Goal: Find specific page/section: Find specific page/section

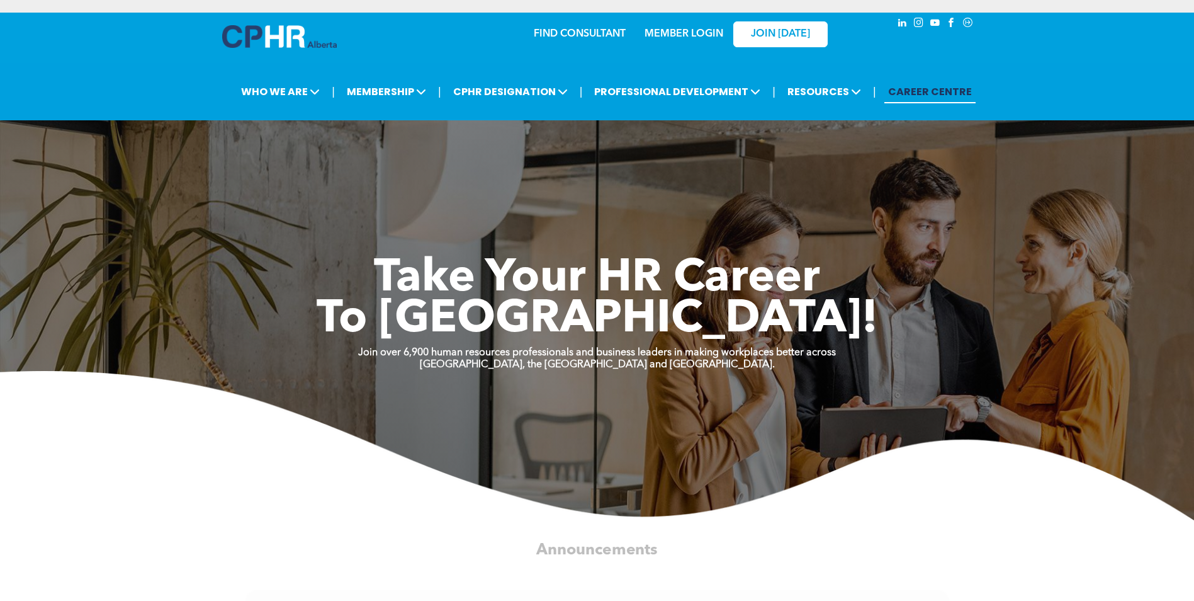
click at [671, 31] on link "MEMBER LOGIN" at bounding box center [684, 34] width 79 height 10
click at [699, 38] on link "MEMBER LOGIN" at bounding box center [684, 34] width 79 height 10
click at [940, 91] on link "CAREER CENTRE" at bounding box center [930, 91] width 91 height 23
click at [690, 36] on link "MEMBER LOGIN" at bounding box center [684, 34] width 79 height 10
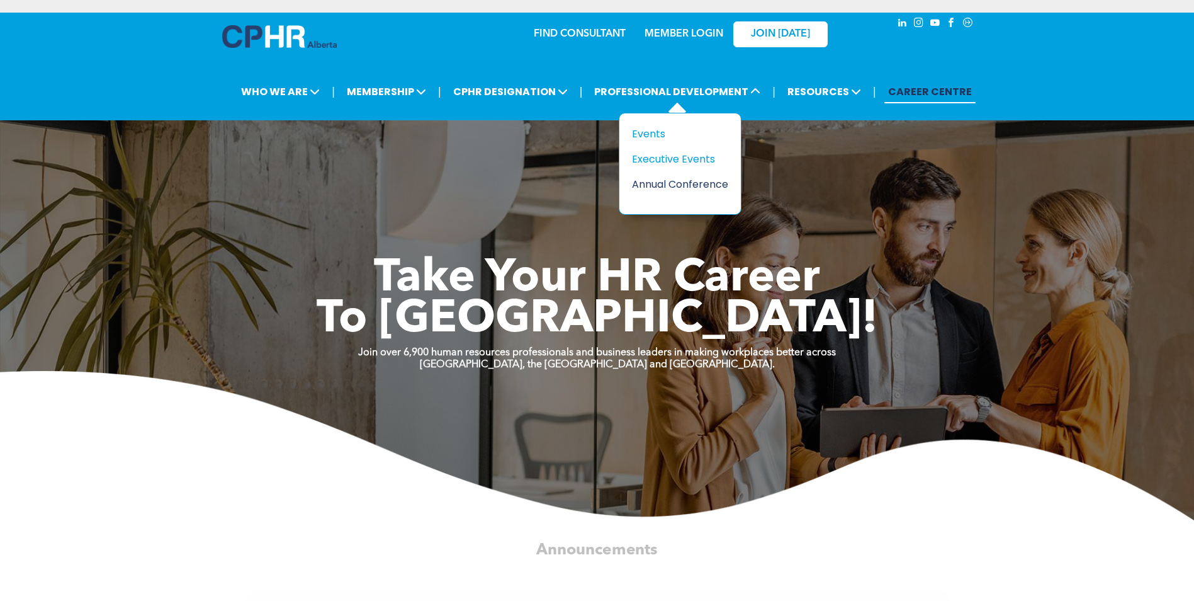
click at [673, 181] on div "Annual Conference" at bounding box center [675, 184] width 87 height 16
